Goal: Task Accomplishment & Management: Manage account settings

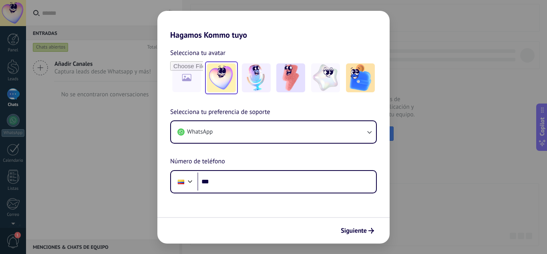
click at [225, 83] on img at bounding box center [221, 77] width 29 height 29
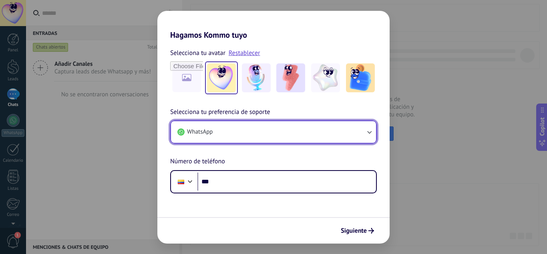
click at [366, 133] on icon "button" at bounding box center [369, 132] width 8 height 8
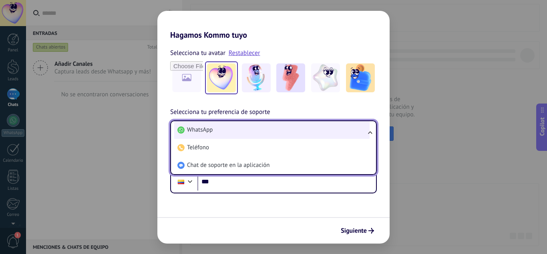
click at [205, 133] on span "WhatsApp" at bounding box center [200, 130] width 26 height 8
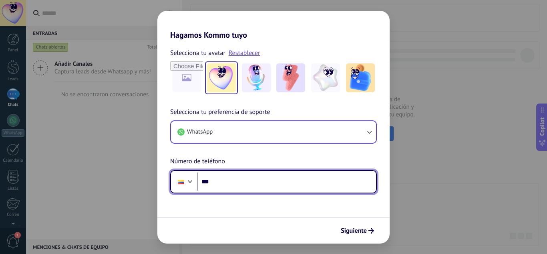
click at [222, 183] on input "***" at bounding box center [286, 181] width 179 height 18
type input "**********"
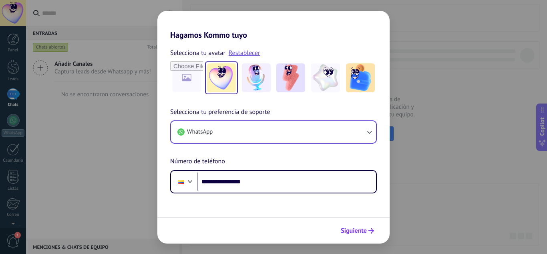
click at [372, 228] on icon "submit" at bounding box center [372, 231] width 6 height 6
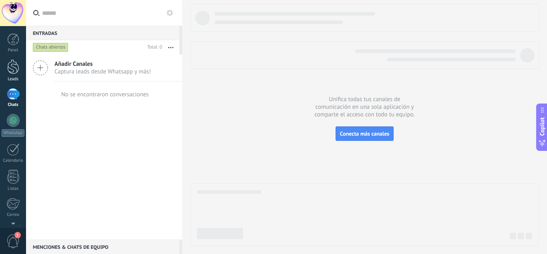
click at [11, 69] on div at bounding box center [13, 66] width 12 height 15
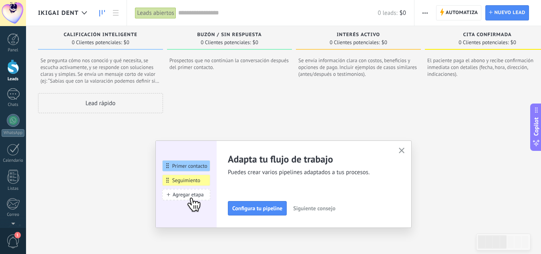
click at [405, 149] on use "button" at bounding box center [402, 150] width 6 height 6
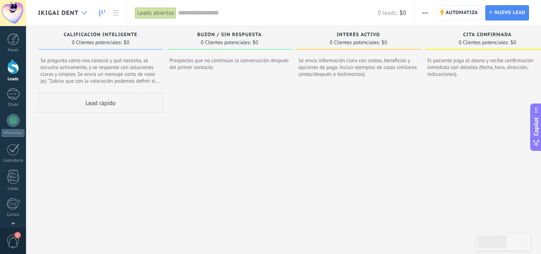
click at [83, 12] on use at bounding box center [84, 12] width 5 height 3
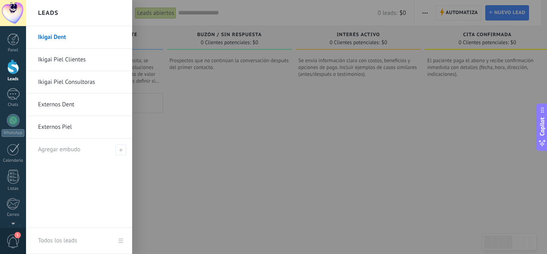
click at [73, 107] on link "Externos Dent" at bounding box center [81, 104] width 86 height 22
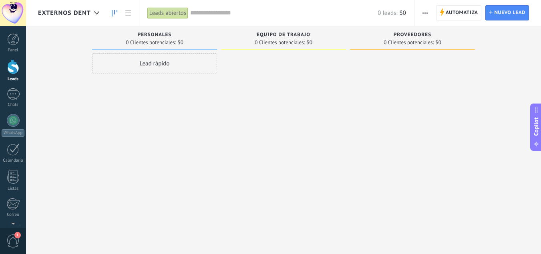
click at [58, 35] on div "Leads Entrantes Solicitudes: 0 0 0 0 0 0 0 0 0 personales 0 Clientes potenciale…" at bounding box center [289, 114] width 503 height 176
drag, startPoint x: 58, startPoint y: 45, endPoint x: 48, endPoint y: 264, distance: 218.6
click at [48, 253] on html ".abecls-1,.abecls-2{fill-rule:evenodd}.abecls-2{fill:#fff} .abhcls-1{fill:none}…" at bounding box center [270, 127] width 541 height 254
click at [59, 15] on span "Externos Dent" at bounding box center [64, 13] width 53 height 8
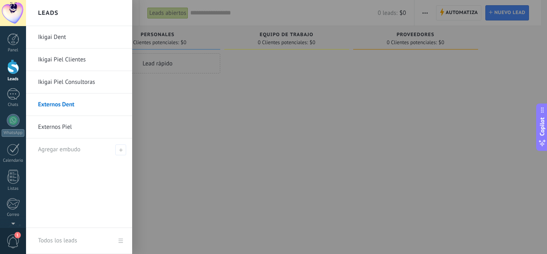
click at [66, 35] on link "Ikigai Dent" at bounding box center [81, 37] width 86 height 22
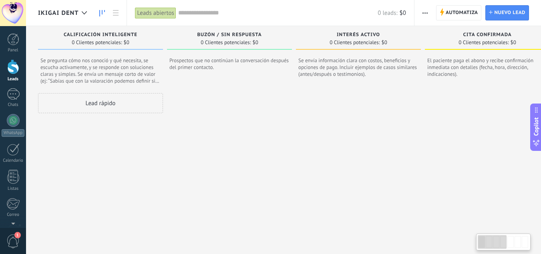
scroll to position [14, 0]
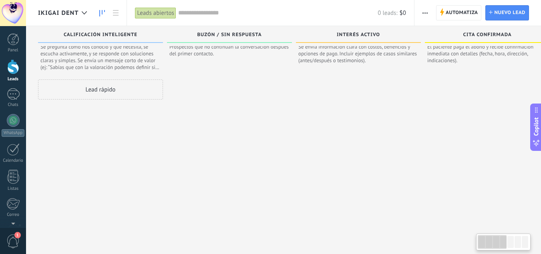
click at [513, 244] on div at bounding box center [511, 242] width 6 height 12
click at [493, 243] on div at bounding box center [492, 242] width 29 height 14
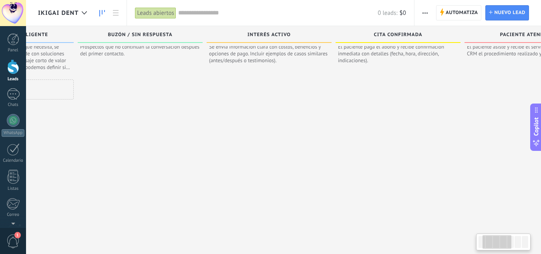
scroll to position [0, 104]
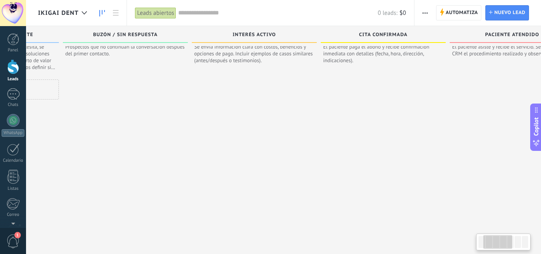
drag, startPoint x: 495, startPoint y: 243, endPoint x: 500, endPoint y: 245, distance: 6.1
click at [500, 245] on div at bounding box center [497, 242] width 29 height 14
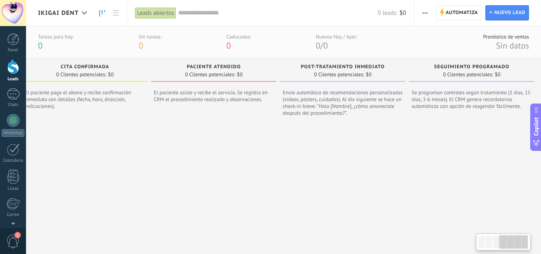
scroll to position [0, 408]
drag, startPoint x: 495, startPoint y: 244, endPoint x: 518, endPoint y: 241, distance: 22.6
click at [518, 241] on div at bounding box center [514, 242] width 29 height 14
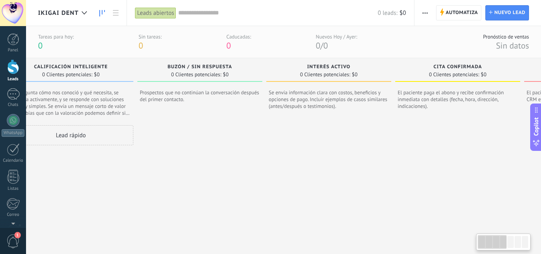
scroll to position [0, 0]
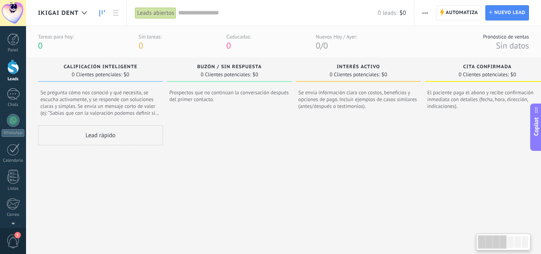
drag, startPoint x: 511, startPoint y: 242, endPoint x: 479, endPoint y: 248, distance: 32.7
click at [479, 248] on div at bounding box center [492, 242] width 29 height 14
drag, startPoint x: 488, startPoint y: 244, endPoint x: 451, endPoint y: 250, distance: 37.8
click at [451, 250] on body ".abecls-1,.abecls-2{fill-rule:evenodd}.abecls-2{fill:#fff} .abhcls-1{fill:none}…" at bounding box center [270, 127] width 541 height 254
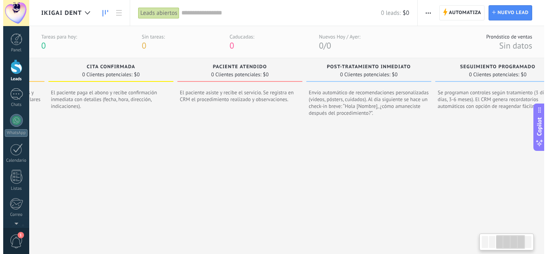
scroll to position [0, 408]
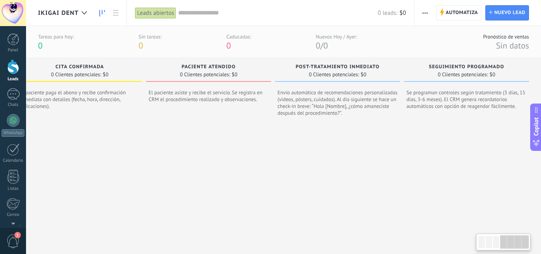
drag, startPoint x: 487, startPoint y: 242, endPoint x: 531, endPoint y: 242, distance: 44.1
click at [531, 242] on body ".abecls-1,.abecls-2{fill-rule:evenodd}.abecls-2{fill:#fff} .abhcls-1{fill:none}…" at bounding box center [270, 127] width 541 height 254
click at [81, 15] on div at bounding box center [84, 13] width 13 height 16
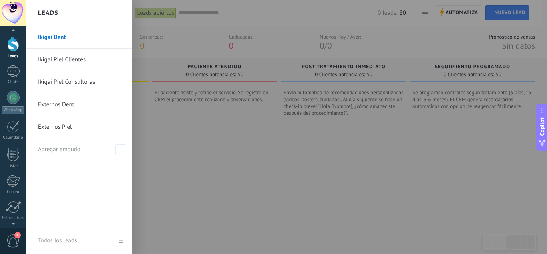
scroll to position [0, 0]
